Goal: Transaction & Acquisition: Purchase product/service

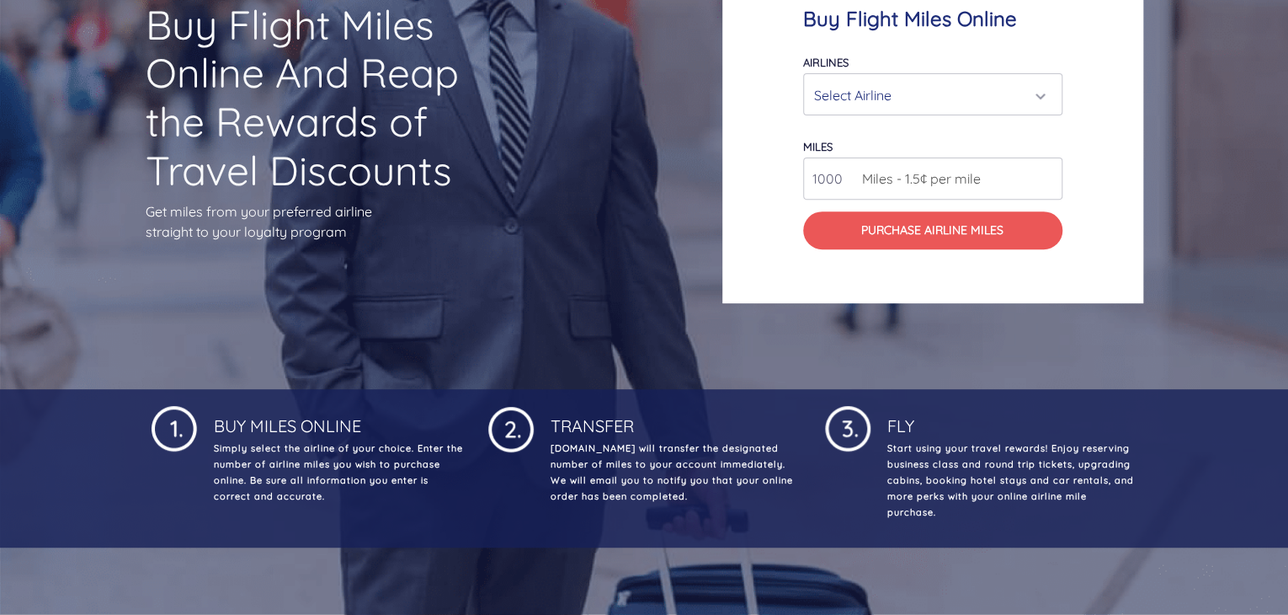
scroll to position [228, 0]
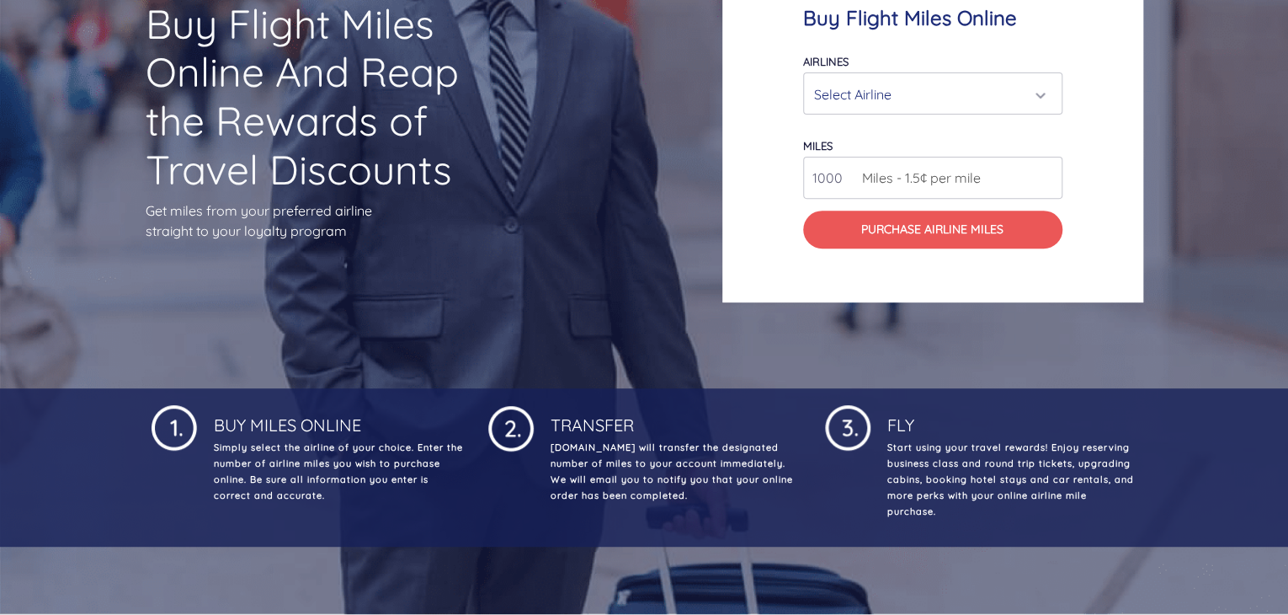
click at [916, 98] on div "Select Airline" at bounding box center [927, 94] width 227 height 32
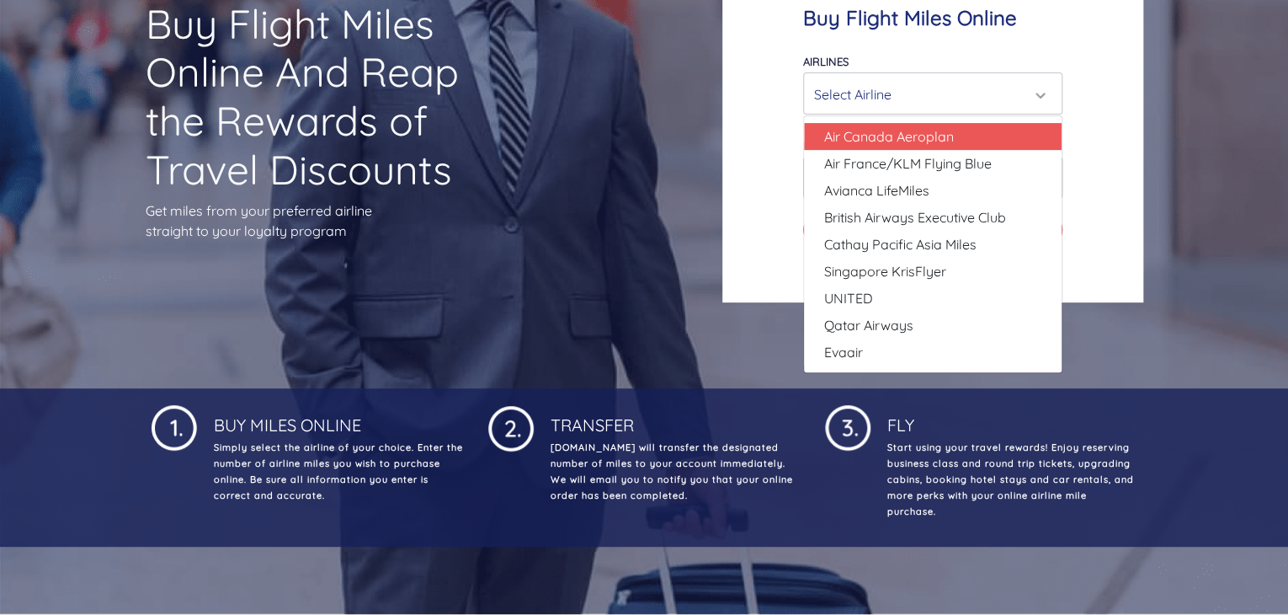
click at [956, 142] on link "Air Canada Aeroplan" at bounding box center [933, 136] width 258 height 27
select select "Air Canada Aeroplan"
type input "80000"
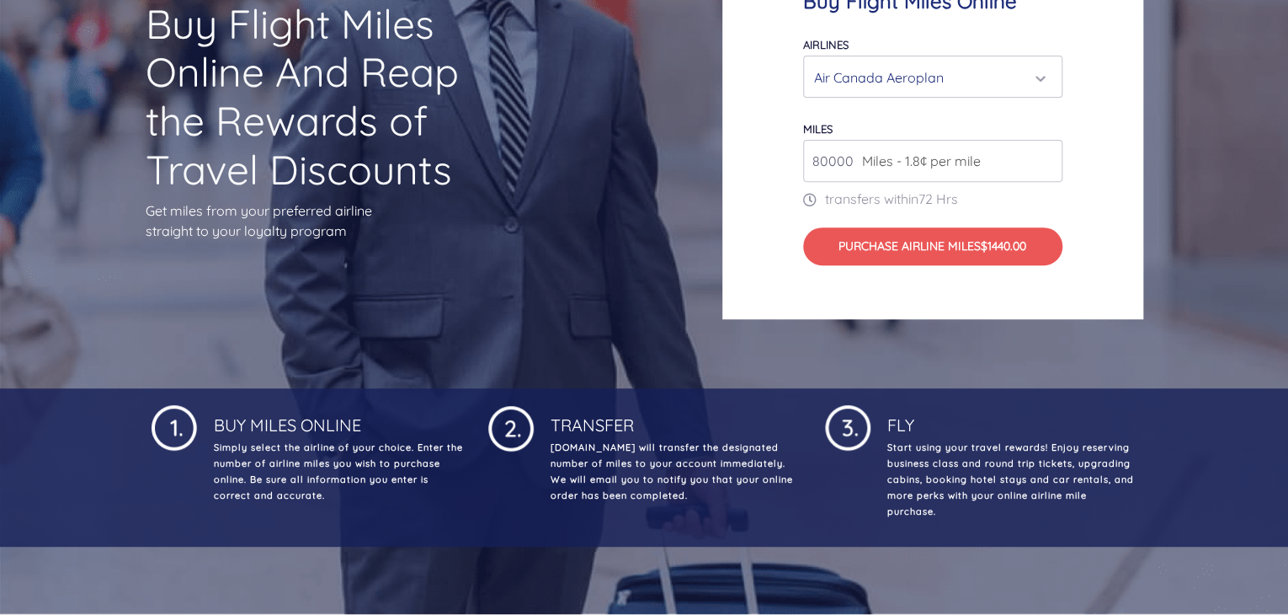
click at [928, 78] on div "Air Canada Aeroplan" at bounding box center [927, 77] width 227 height 32
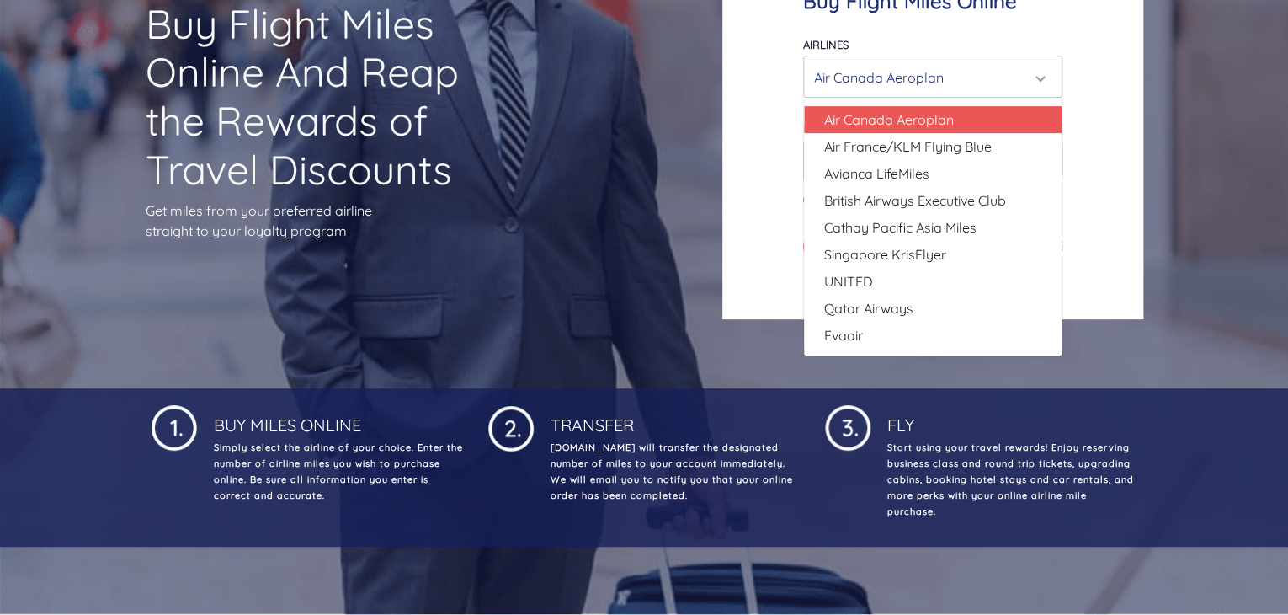
click at [1103, 151] on div "Buy Flight Miles Online Airlines Air Canada Aeroplan Air France/KLM Flying Blue…" at bounding box center [932, 127] width 421 height 385
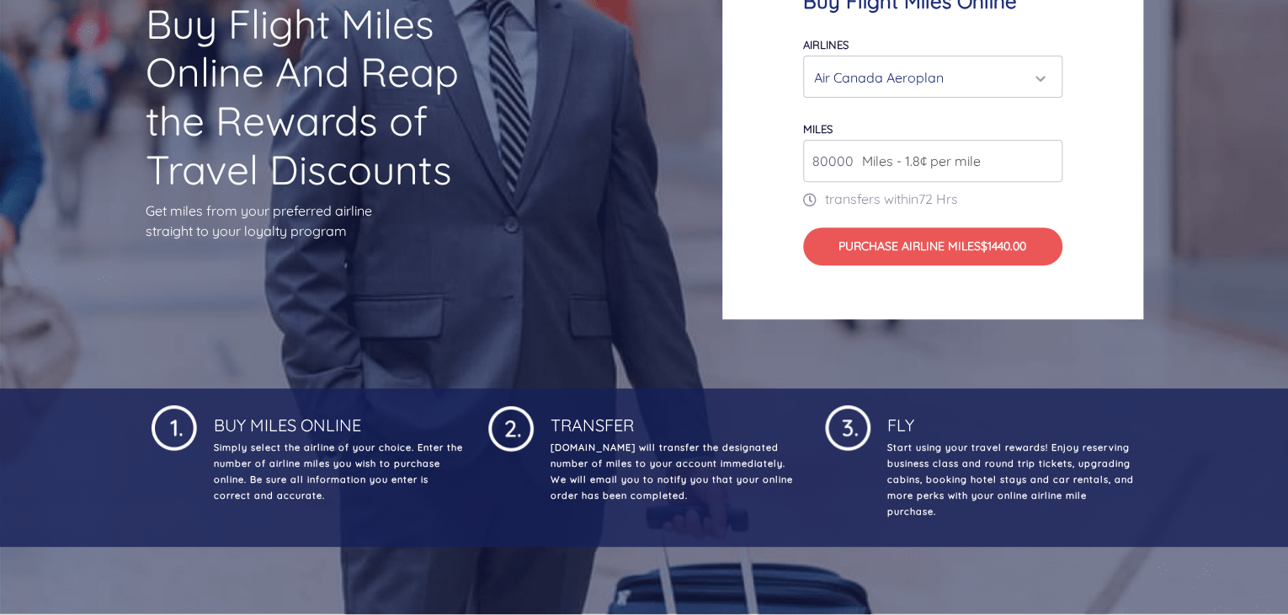
click at [982, 173] on input "80000" at bounding box center [932, 161] width 259 height 42
drag, startPoint x: 889, startPoint y: 162, endPoint x: 790, endPoint y: 166, distance: 98.5
click at [790, 166] on div "Buy Flight Miles Online Airlines Air Canada Aeroplan Air France/KLM Flying Blue…" at bounding box center [932, 127] width 421 height 385
click at [910, 161] on span "Miles - 1.8¢ per mile" at bounding box center [917, 161] width 127 height 20
drag, startPoint x: 910, startPoint y: 161, endPoint x: 921, endPoint y: 162, distance: 11.0
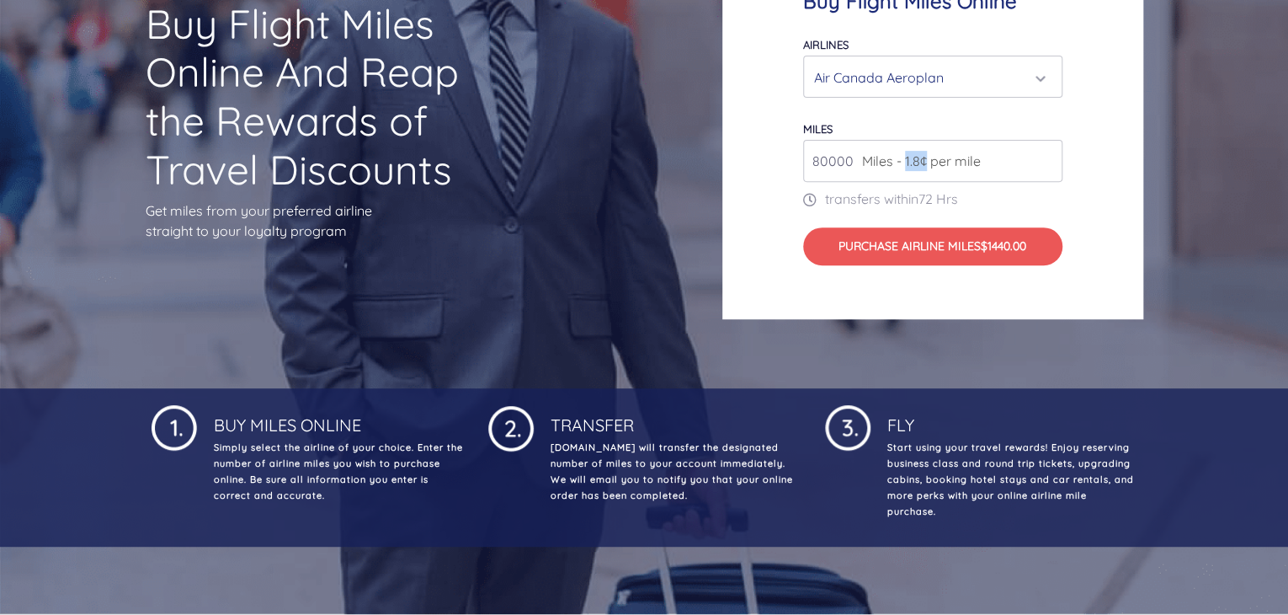
click at [921, 162] on span "Miles - 1.8¢ per mile" at bounding box center [917, 161] width 127 height 20
click at [998, 166] on input "80000" at bounding box center [932, 161] width 259 height 42
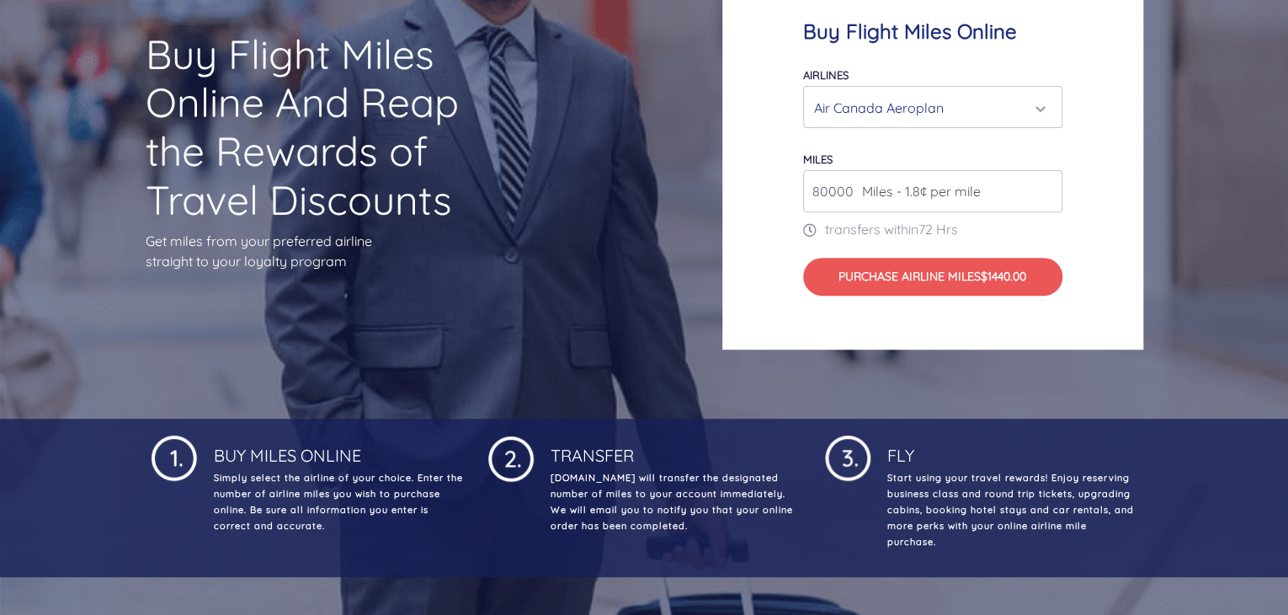
scroll to position [192, 0]
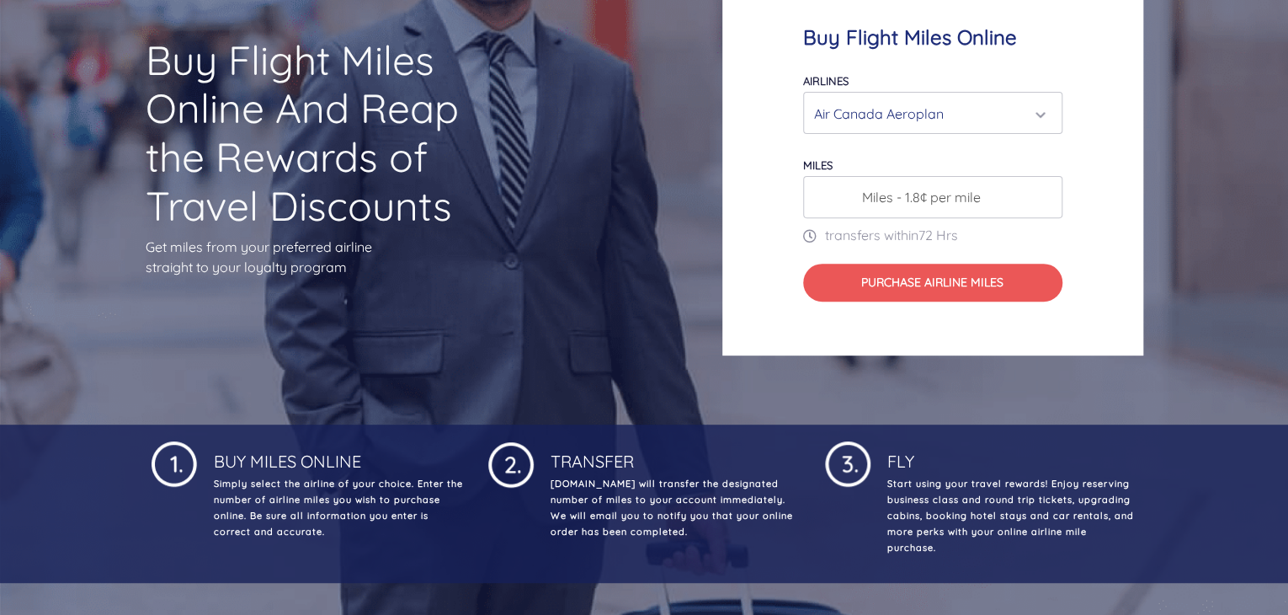
click at [913, 196] on span "Miles - 1.8¢ per mile" at bounding box center [917, 197] width 127 height 20
click at [1047, 199] on input "80000" at bounding box center [932, 197] width 259 height 42
click at [1045, 183] on input "80000" at bounding box center [932, 197] width 259 height 42
click at [1045, 189] on input "81000" at bounding box center [932, 197] width 259 height 42
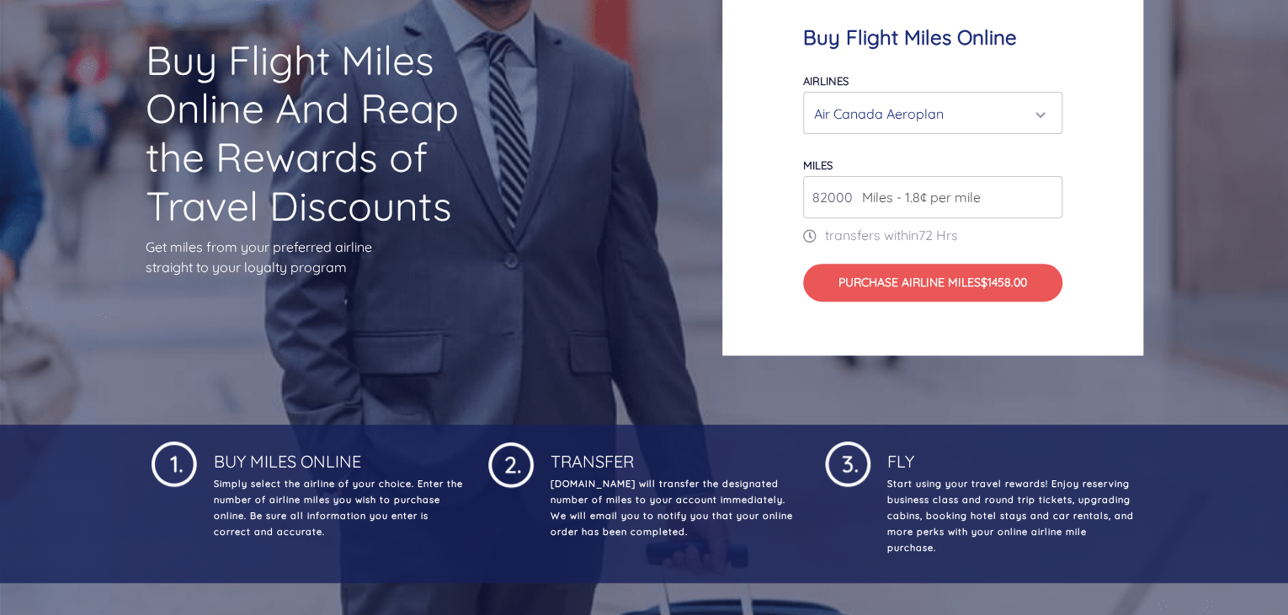
click at [1045, 189] on input "82000" at bounding box center [932, 197] width 259 height 42
click at [1045, 189] on input "83000" at bounding box center [932, 197] width 259 height 42
click at [1045, 189] on input "84000" at bounding box center [932, 197] width 259 height 42
click at [1045, 189] on input "85000" at bounding box center [932, 197] width 259 height 42
click at [1045, 189] on input "86000" at bounding box center [932, 197] width 259 height 42
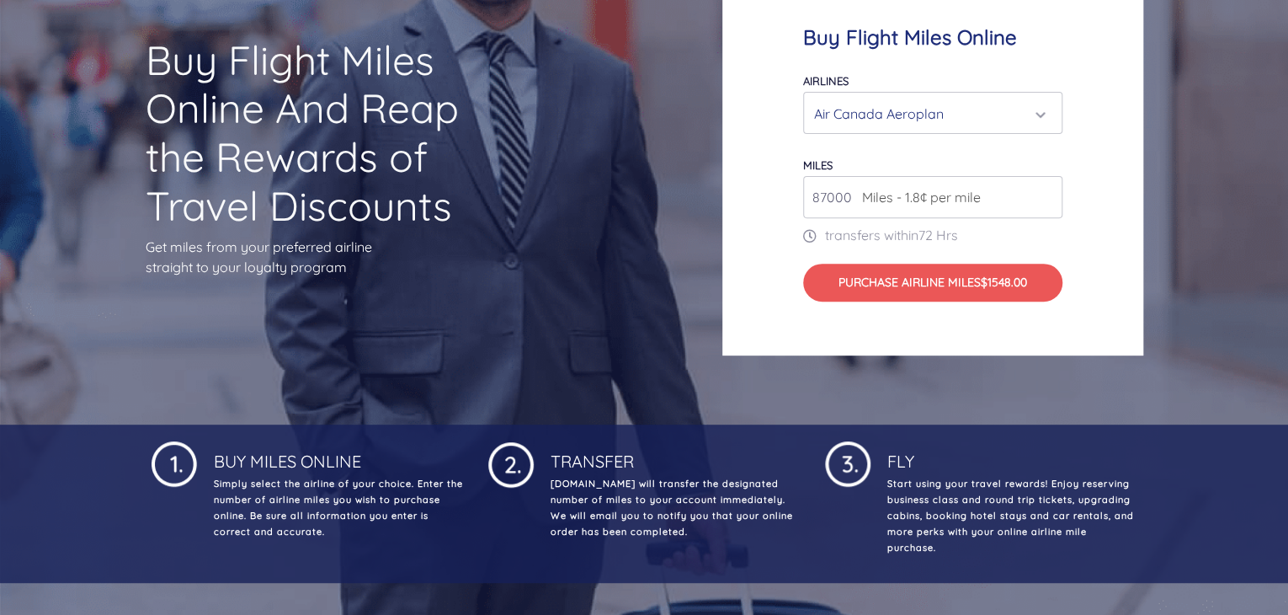
click at [1045, 189] on input "87000" at bounding box center [932, 197] width 259 height 42
click at [1045, 189] on input "88000" at bounding box center [932, 197] width 259 height 42
click at [1045, 189] on input "89000" at bounding box center [932, 197] width 259 height 42
click at [1045, 189] on input "90000" at bounding box center [932, 197] width 259 height 42
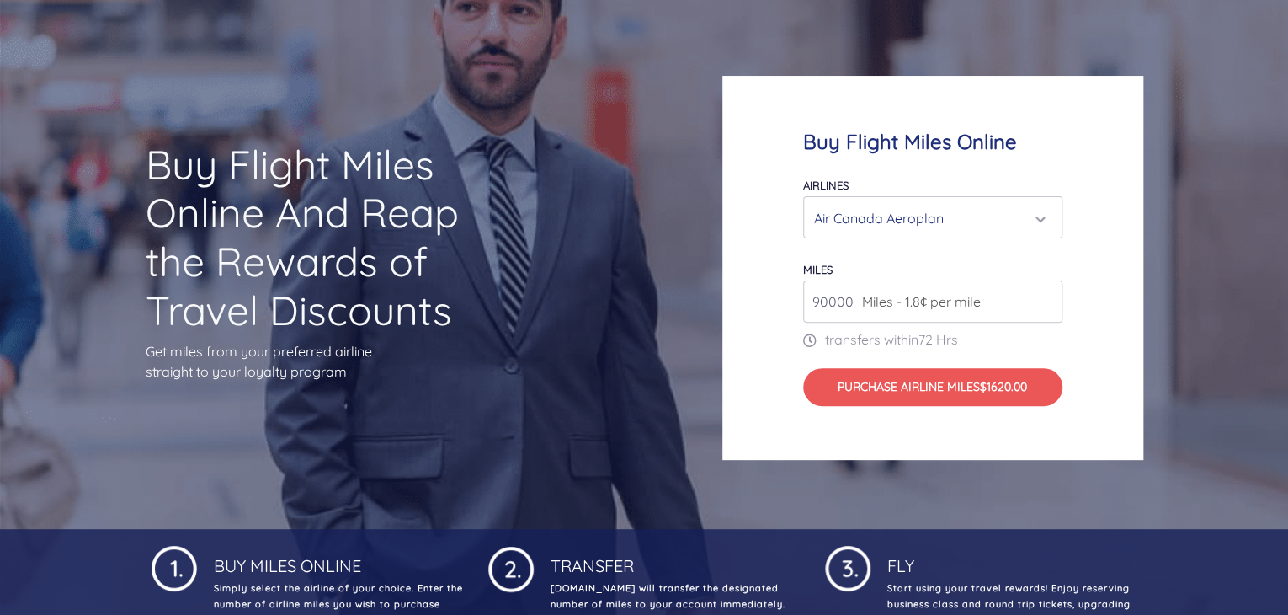
scroll to position [76, 0]
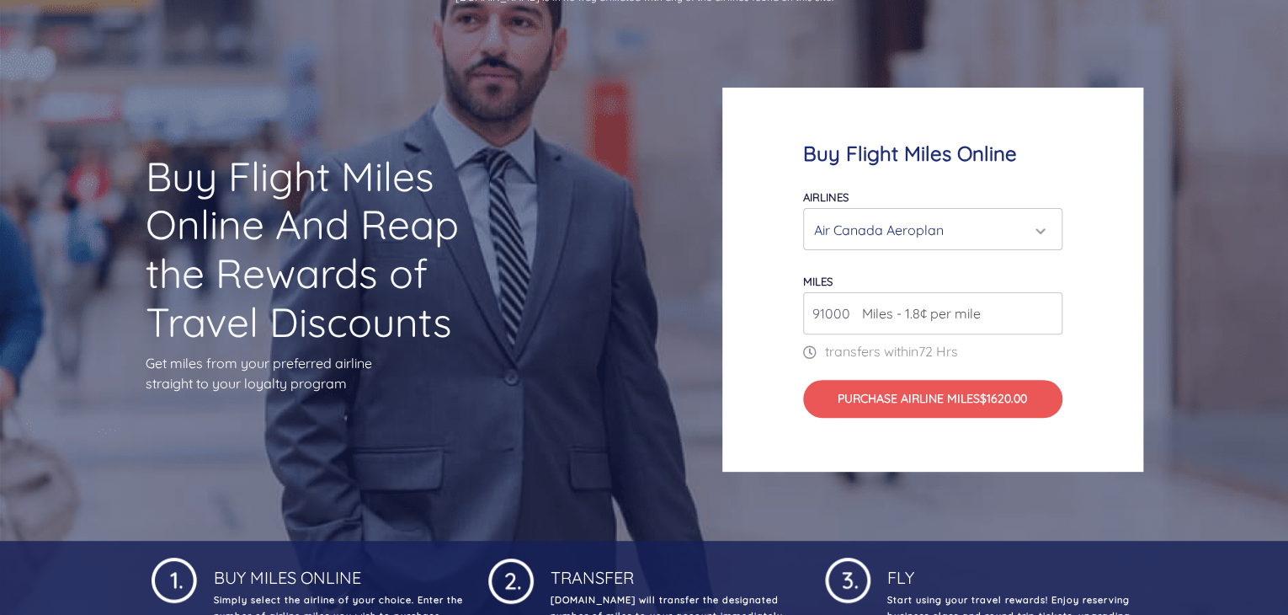
click at [1045, 306] on input "91000" at bounding box center [932, 313] width 259 height 42
click at [1045, 306] on input "92000" at bounding box center [932, 313] width 259 height 42
click at [1045, 306] on input "93000" at bounding box center [932, 313] width 259 height 42
click at [1045, 306] on input "94000" at bounding box center [932, 313] width 259 height 42
click at [1045, 306] on input "95000" at bounding box center [932, 313] width 259 height 42
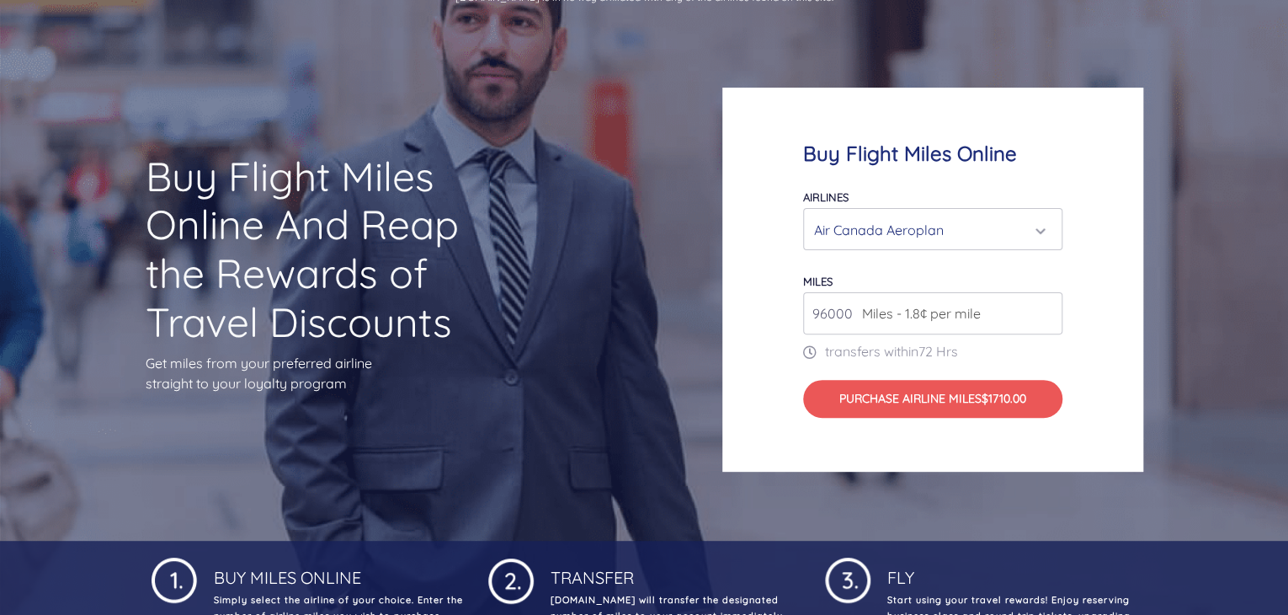
click at [1045, 306] on input "96000" at bounding box center [932, 313] width 259 height 42
click at [1045, 306] on input "97000" at bounding box center [932, 313] width 259 height 42
click at [1045, 306] on input "98000" at bounding box center [932, 313] width 259 height 42
click at [1045, 306] on input "99000" at bounding box center [932, 313] width 259 height 42
type input "100000"
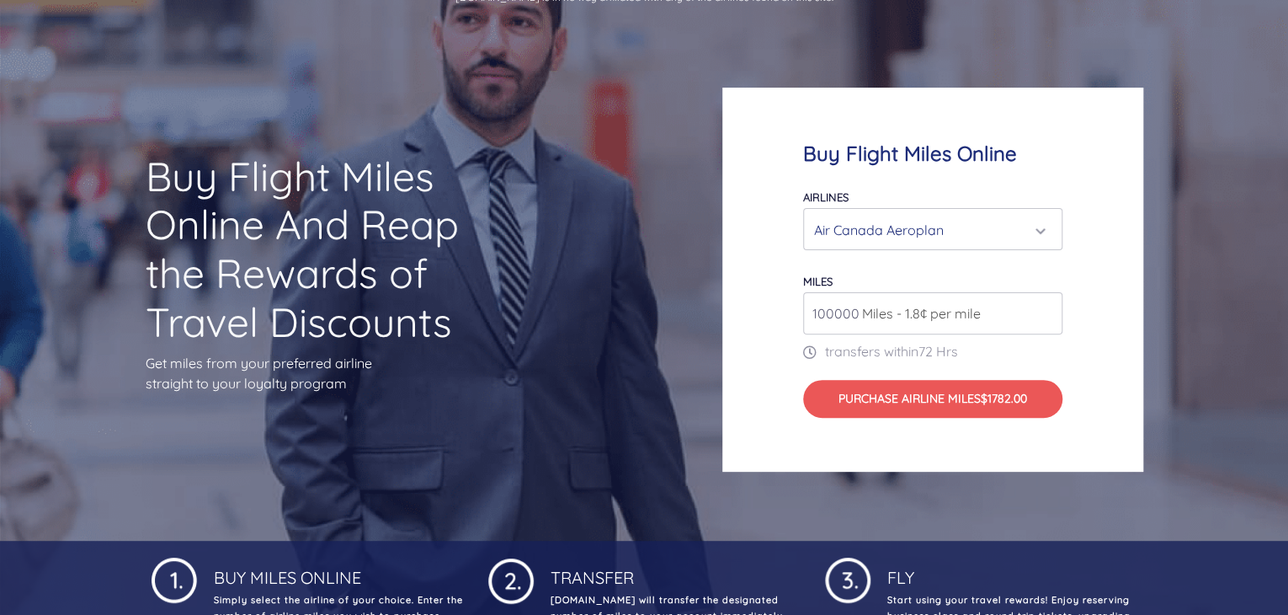
click at [1045, 306] on input "100000" at bounding box center [932, 313] width 259 height 42
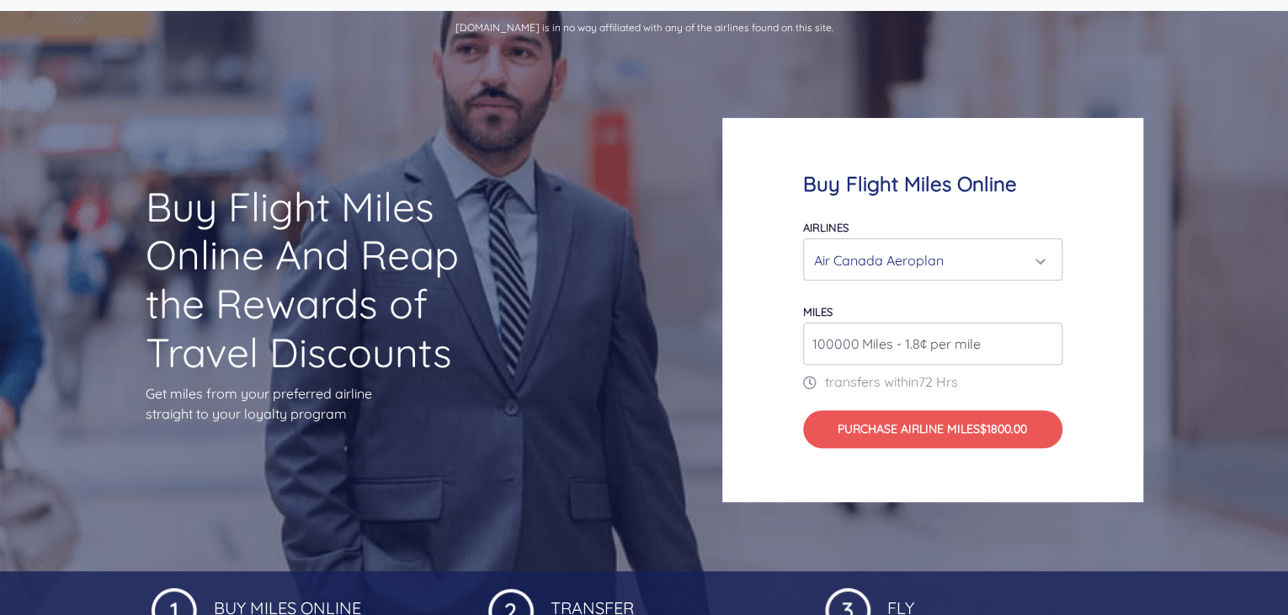
scroll to position [46, 0]
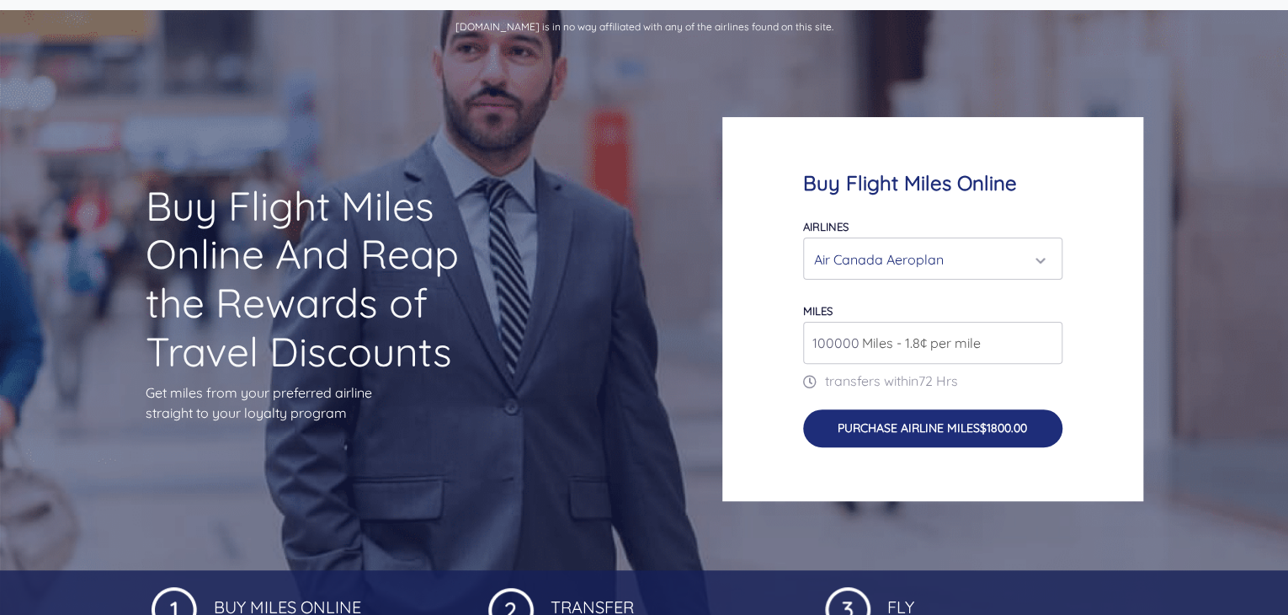
click at [870, 427] on button "Purchase Airline Miles $1800.00" at bounding box center [932, 428] width 259 height 39
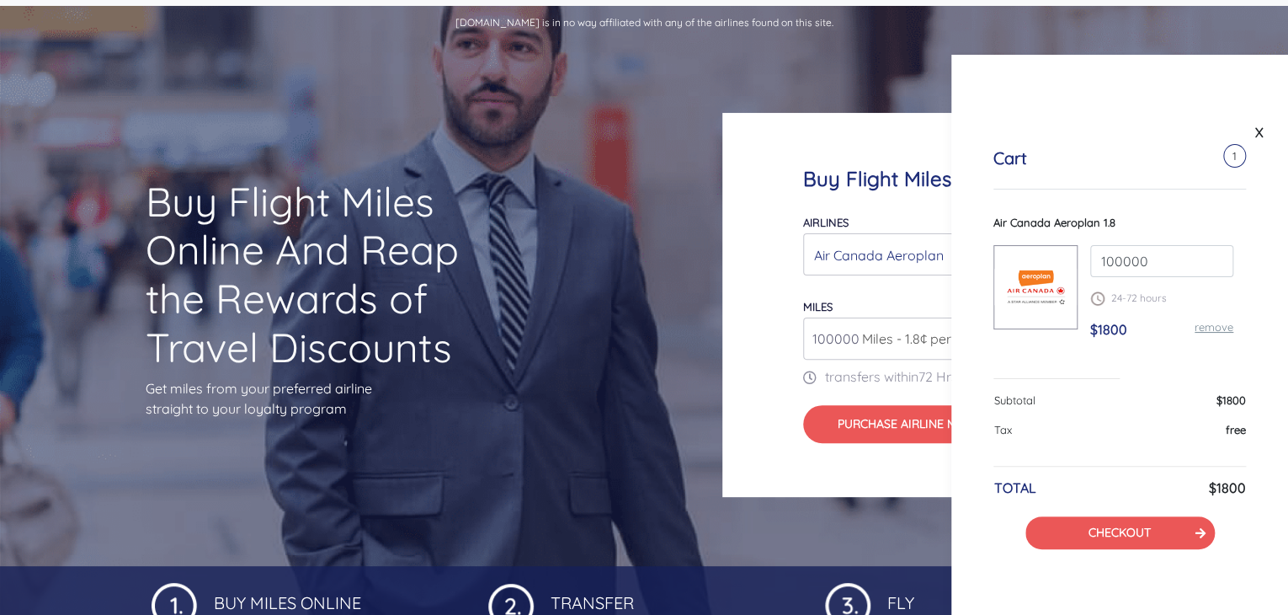
scroll to position [54, 0]
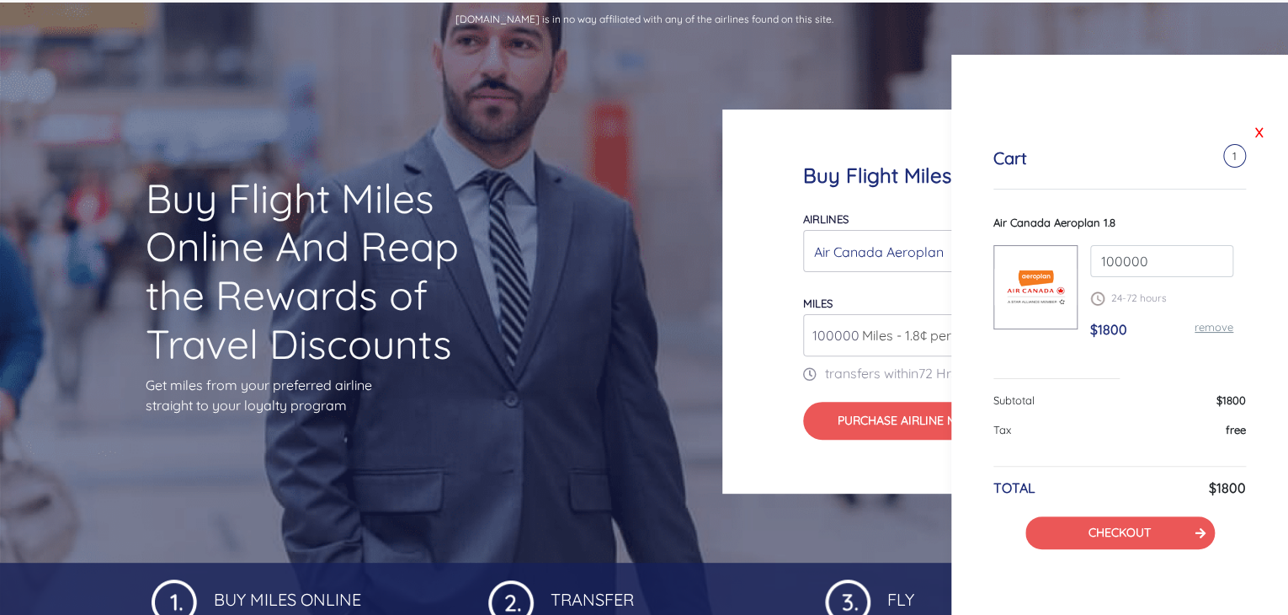
click at [1260, 134] on link "X" at bounding box center [1259, 132] width 17 height 25
